Goal: Task Accomplishment & Management: Use online tool/utility

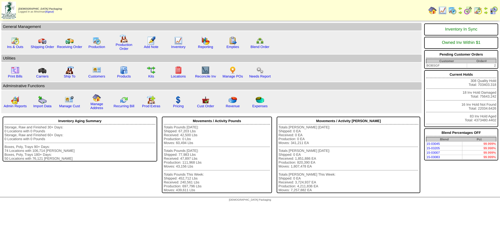
click at [476, 9] on img at bounding box center [477, 10] width 8 height 8
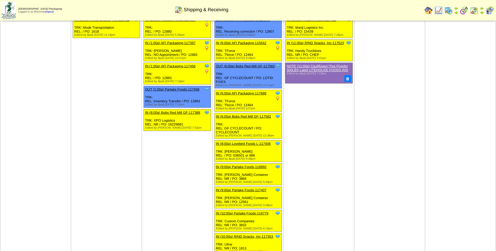
scroll to position [52, 0]
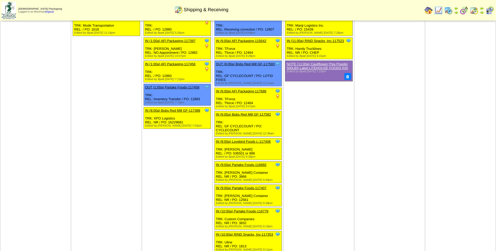
click at [263, 143] on link "IN (8:00a) Lovebird Foods L-117406" at bounding box center [243, 142] width 55 height 4
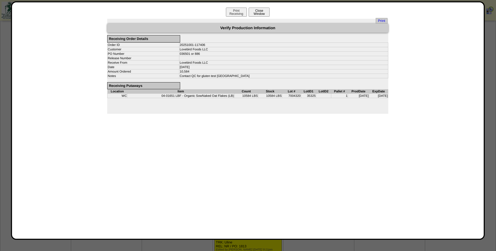
click at [263, 11] on button "Close Window" at bounding box center [258, 12] width 21 height 9
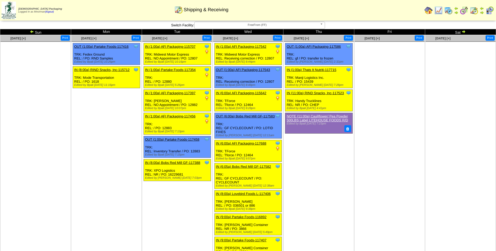
drag, startPoint x: 438, startPoint y: 11, endPoint x: 436, endPoint y: 16, distance: 5.7
click at [438, 10] on img at bounding box center [438, 10] width 8 height 8
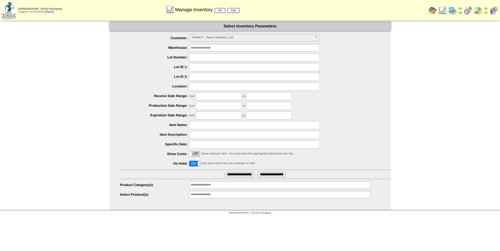
click at [221, 39] on span "THANUT - Thats It Nutrition, LLC" at bounding box center [251, 37] width 121 height 6
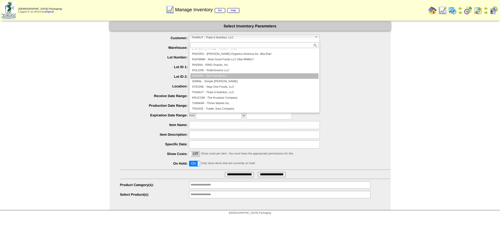
scroll to position [61, 0]
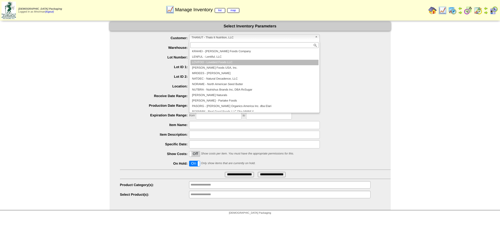
click at [227, 62] on li "LOVFOO - Lovebird Foods LLC" at bounding box center [254, 62] width 128 height 5
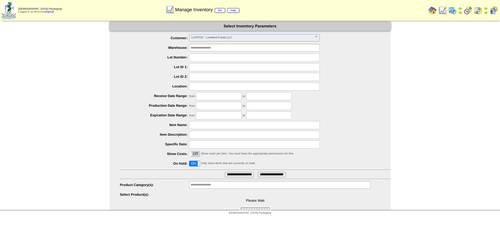
click at [192, 164] on label "On" at bounding box center [194, 163] width 10 height 5
click at [242, 177] on input "**********" at bounding box center [239, 174] width 29 height 5
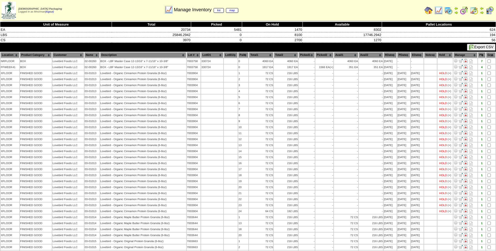
click at [190, 55] on th "Lot #" at bounding box center [194, 55] width 14 height 6
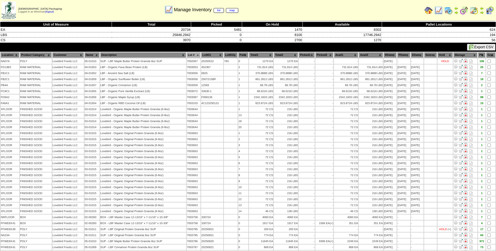
click at [190, 55] on th "Lot #" at bounding box center [194, 55] width 14 height 6
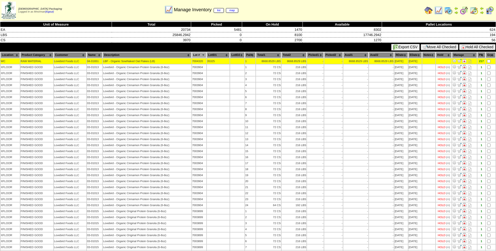
click at [463, 62] on img at bounding box center [464, 61] width 4 height 4
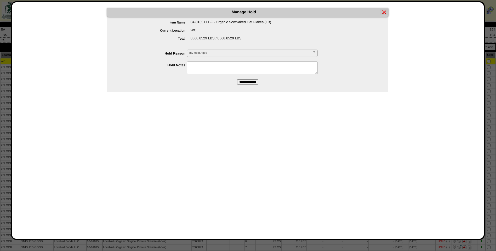
click at [231, 52] on span "Inv Hold Aged" at bounding box center [249, 53] width 121 height 6
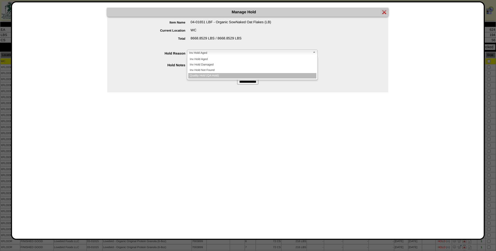
click at [221, 75] on li "Quality Hold (QA Hold)" at bounding box center [252, 75] width 128 height 5
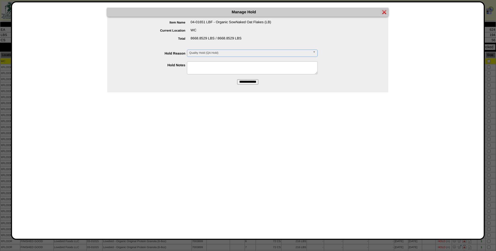
click at [221, 67] on textarea at bounding box center [252, 67] width 131 height 13
type textarea "**********"
click at [247, 82] on input "**********" at bounding box center [247, 81] width 21 height 5
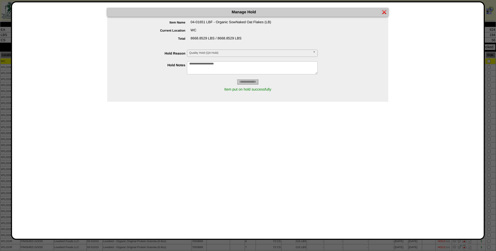
click at [384, 14] on img at bounding box center [384, 12] width 4 height 4
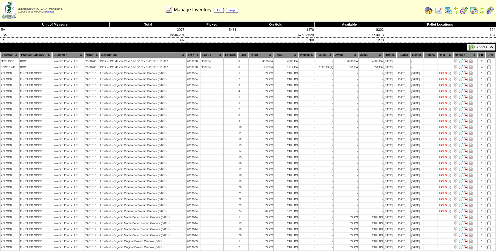
click at [187, 54] on th "Lot #" at bounding box center [194, 55] width 14 height 6
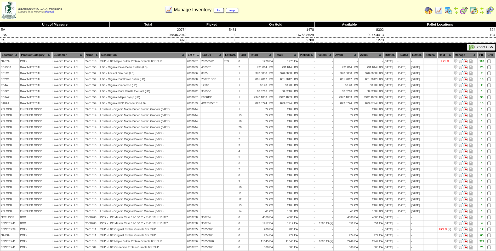
click at [189, 54] on th "Lot #" at bounding box center [194, 55] width 14 height 6
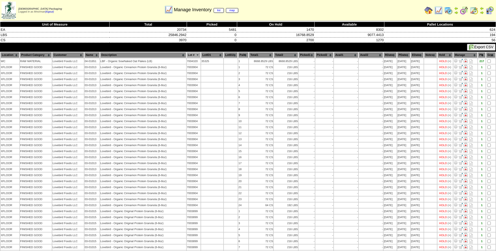
click at [476, 13] on img at bounding box center [474, 10] width 8 height 8
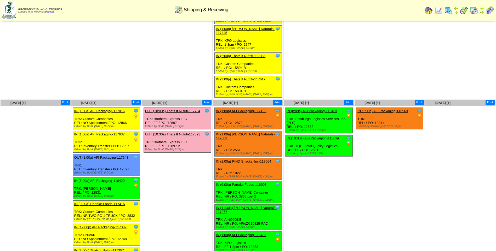
scroll to position [328, 0]
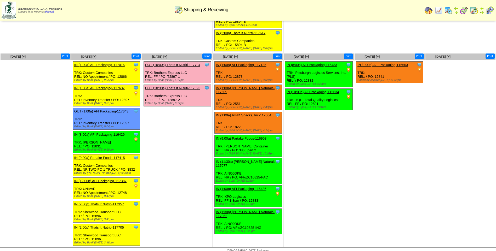
click at [323, 63] on link "IN (8:00a) AFI Packaging-116433" at bounding box center [311, 65] width 50 height 4
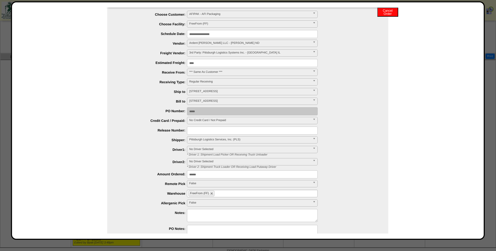
scroll to position [47, 0]
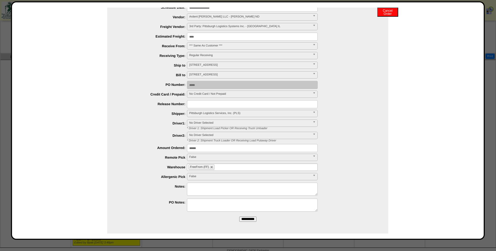
click at [229, 194] on textarea at bounding box center [252, 189] width 131 height 13
click at [230, 191] on textarea at bounding box center [252, 189] width 131 height 13
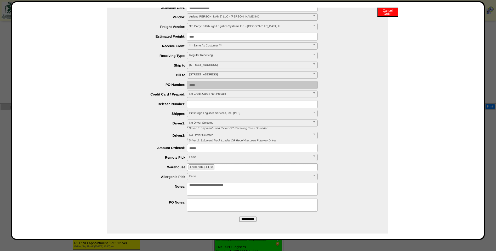
scroll to position [302, 0]
type textarea "**********"
click at [247, 218] on input "**********" at bounding box center [247, 219] width 17 height 5
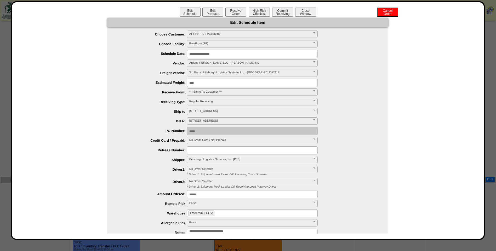
scroll to position [197, 0]
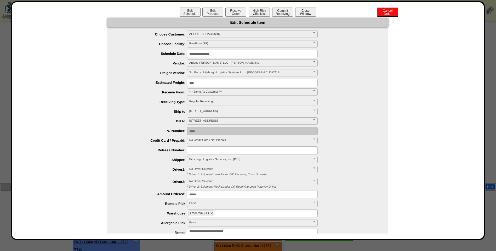
click at [307, 10] on button "Close Window" at bounding box center [305, 12] width 21 height 9
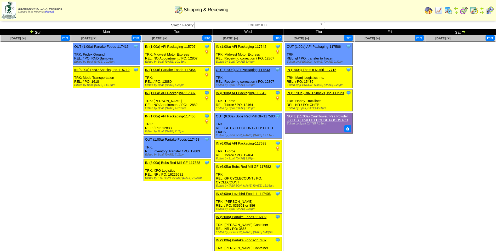
click at [461, 32] on td "Sat" at bounding box center [460, 32] width 71 height 6
click at [463, 32] on img at bounding box center [463, 32] width 4 height 4
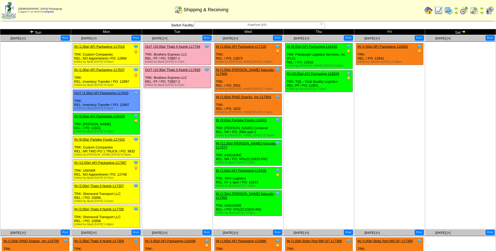
click at [31, 32] on img at bounding box center [32, 32] width 4 height 4
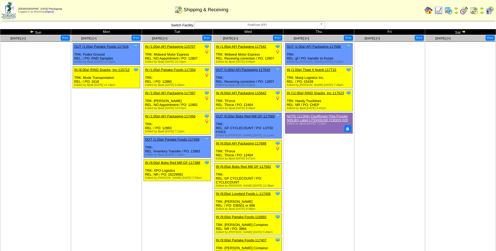
click at [464, 31] on img at bounding box center [463, 32] width 4 height 4
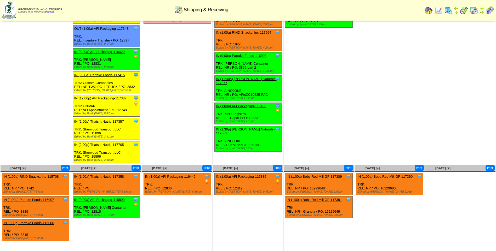
scroll to position [73, 0]
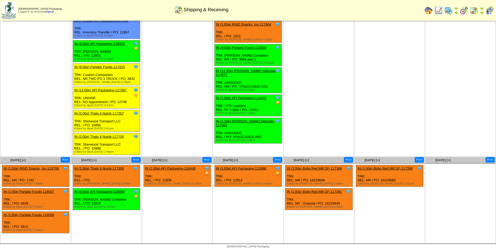
click at [255, 168] on link "IN (1:00a) AFI Packaging-115886" at bounding box center [241, 169] width 50 height 4
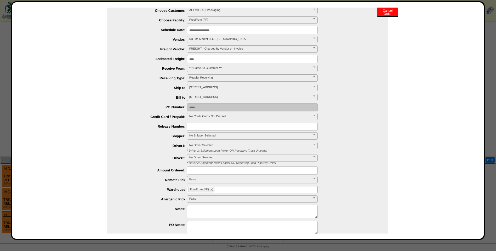
scroll to position [47, 0]
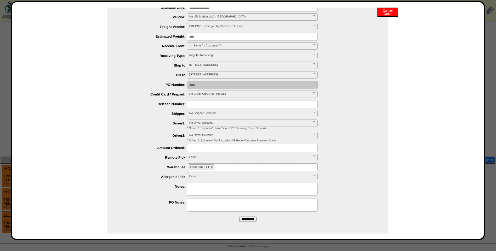
click at [202, 190] on textarea at bounding box center [252, 189] width 131 height 13
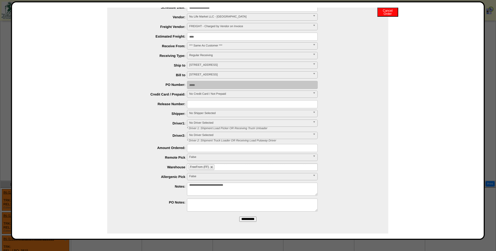
scroll to position [73, 0]
type textarea "**********"
click at [250, 218] on input "**********" at bounding box center [247, 219] width 17 height 5
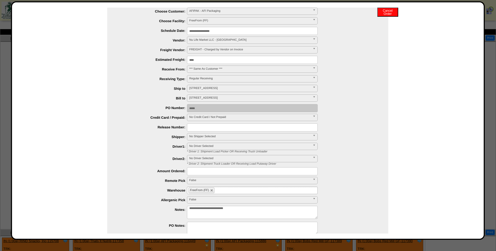
scroll to position [0, 0]
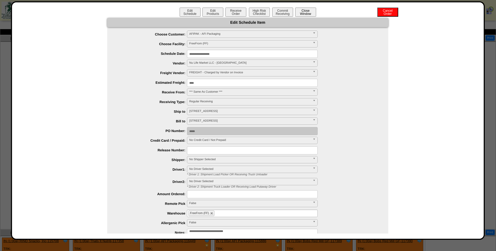
click at [312, 12] on button "Close Window" at bounding box center [305, 12] width 21 height 9
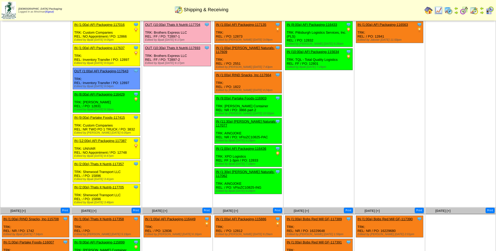
scroll to position [20, 0]
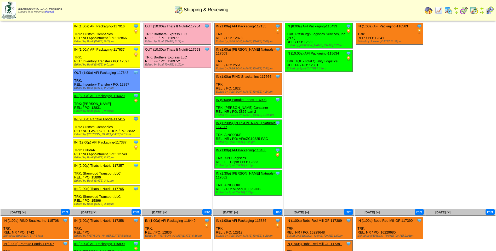
click at [462, 9] on img at bounding box center [464, 10] width 8 height 8
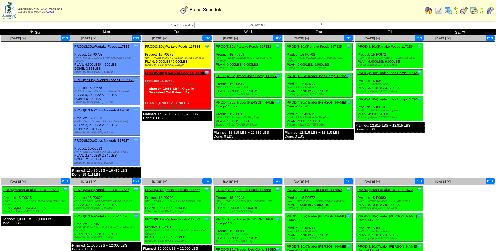
click at [33, 32] on img at bounding box center [32, 32] width 4 height 4
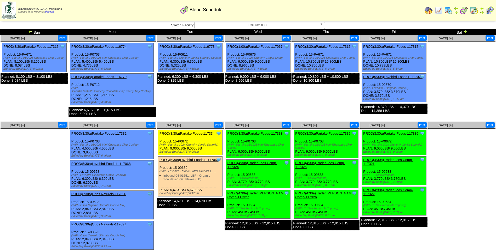
click at [33, 32] on link at bounding box center [30, 32] width 5 height 4
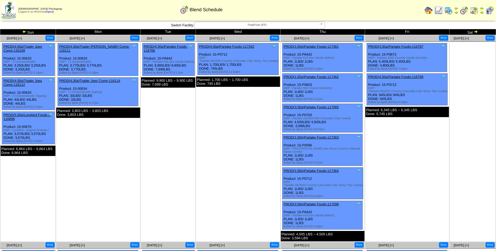
click at [31, 31] on td "Sun" at bounding box center [28, 32] width 56 height 6
click at [24, 32] on img at bounding box center [24, 32] width 4 height 4
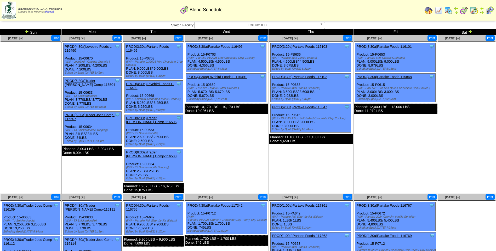
click at [28, 32] on img at bounding box center [27, 32] width 4 height 4
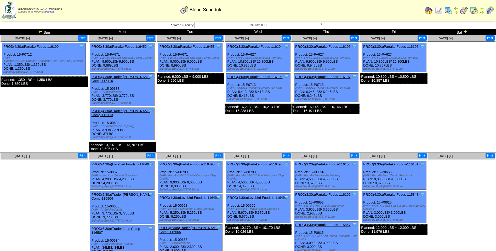
click at [40, 31] on img at bounding box center [40, 32] width 4 height 4
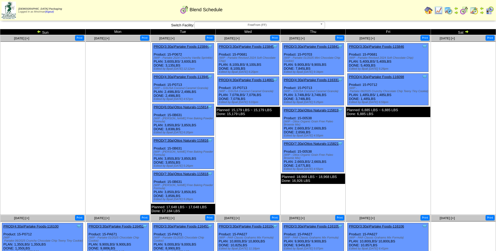
click at [319, 109] on link "PROD(7:30a)Ottos Naturals-115819" at bounding box center [310, 110] width 55 height 4
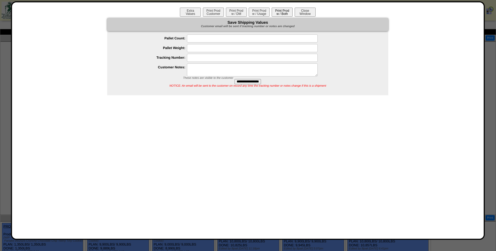
click at [284, 14] on button "Print Prod w / Both" at bounding box center [281, 12] width 21 height 9
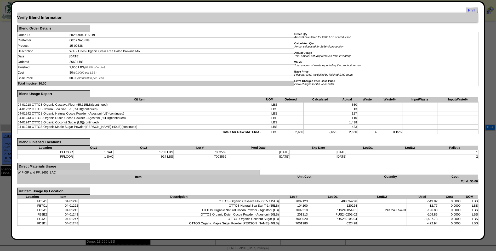
scroll to position [92, 0]
